Goal: Find specific page/section: Find specific page/section

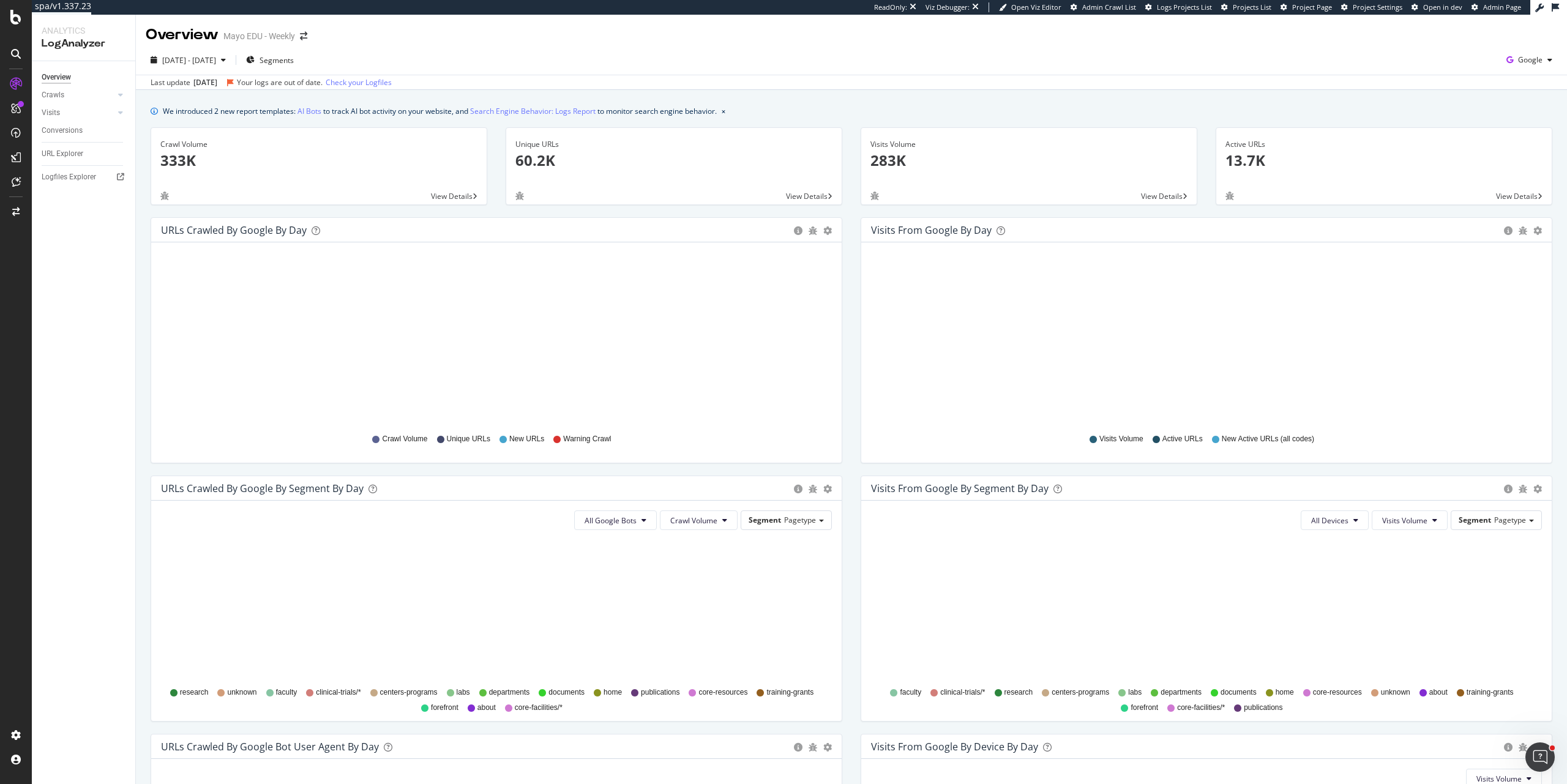
click at [947, 105] on div "We introduced 2 new report templates: AI Bots to track AI bot activity on your …" at bounding box center [851, 111] width 1401 height 13
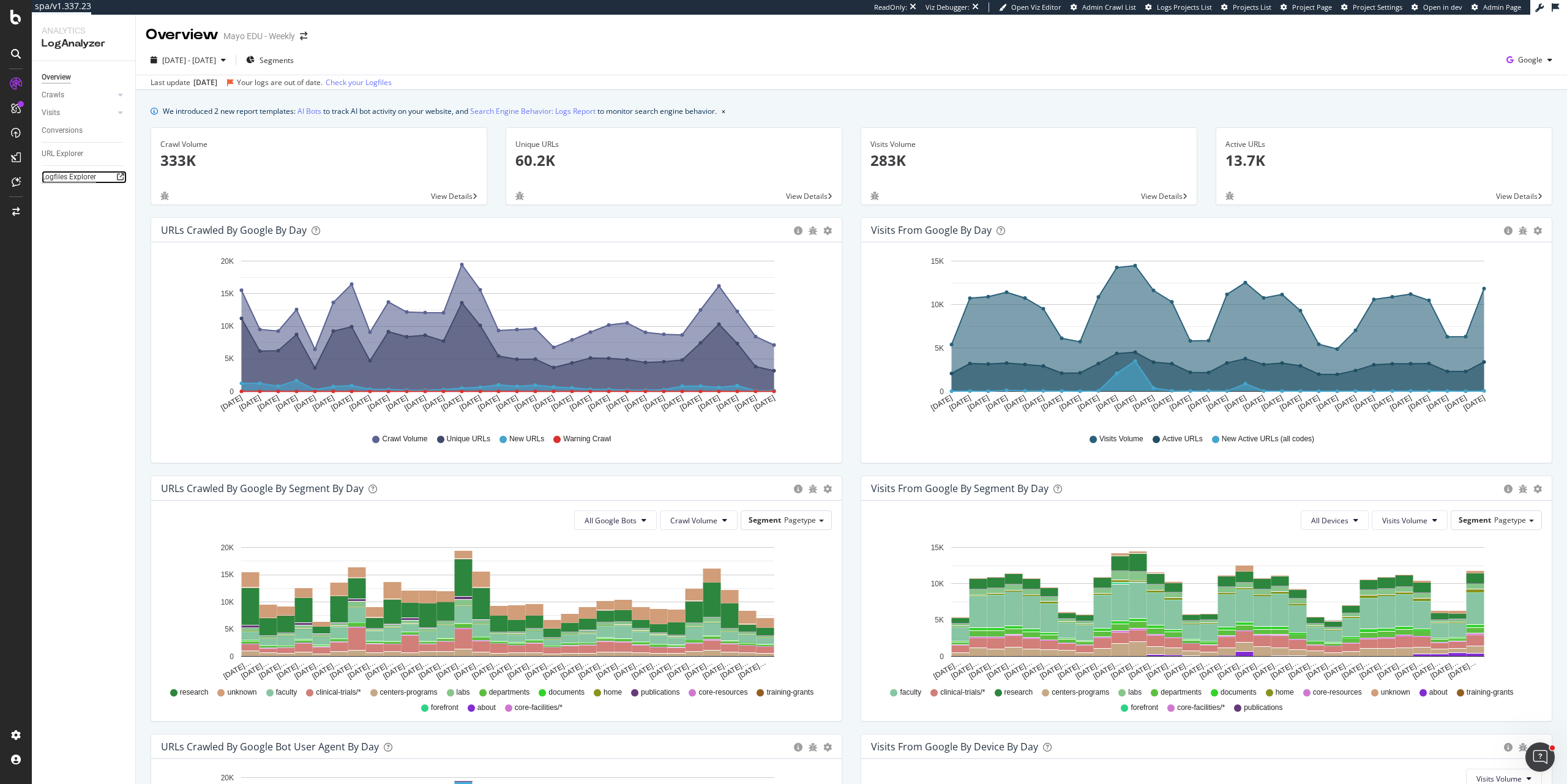
click at [84, 173] on div "Logfiles Explorer" at bounding box center [68, 177] width 54 height 13
